Goal: Navigation & Orientation: Find specific page/section

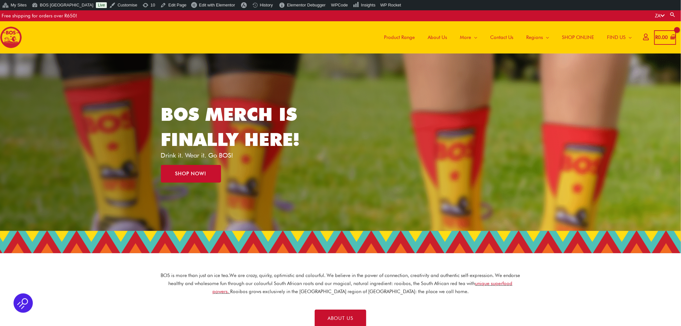
click at [407, 41] on span "Product Range" at bounding box center [399, 37] width 31 height 19
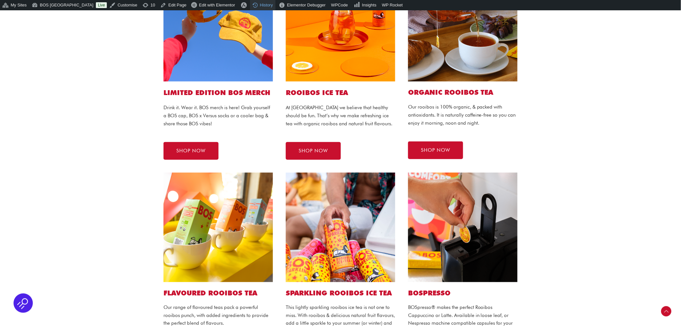
scroll to position [107, 0]
